Goal: Task Accomplishment & Management: Use online tool/utility

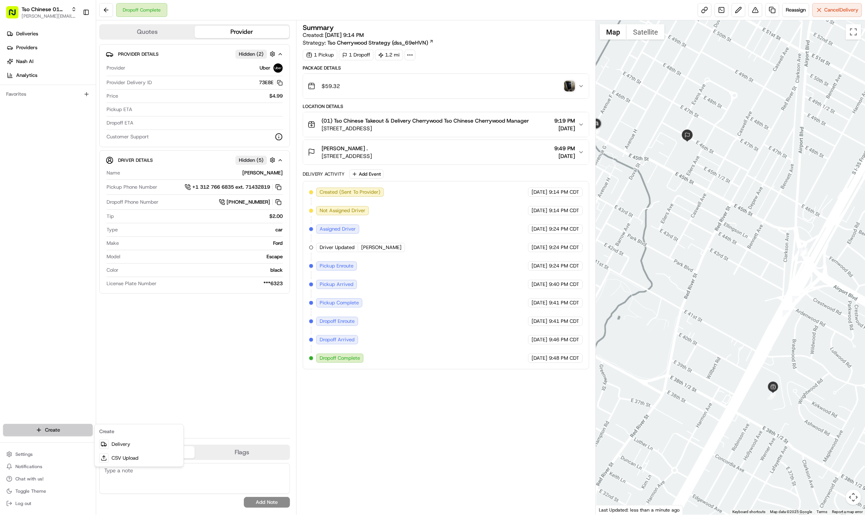
click at [54, 431] on html "Tso Chinese 01 Cherrywood [PERSON_NAME][EMAIL_ADDRESS][DOMAIN_NAME] Toggle Side…" at bounding box center [432, 257] width 865 height 515
click at [108, 445] on link "Delivery" at bounding box center [139, 445] width 86 height 14
